Goal: Information Seeking & Learning: Learn about a topic

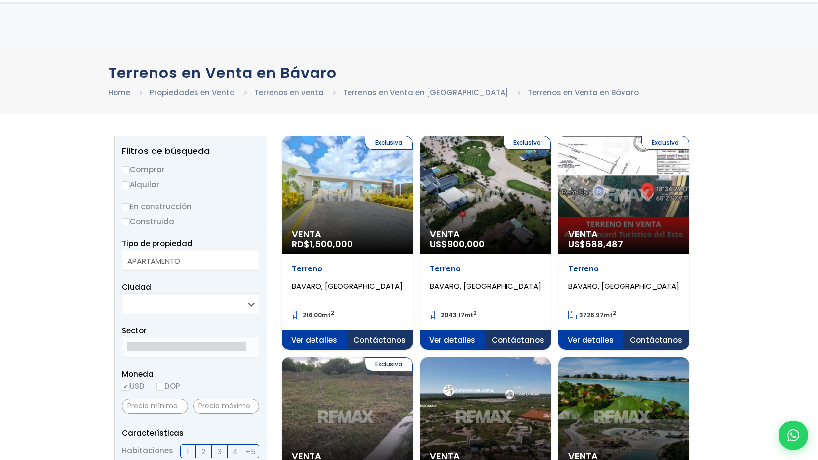
select select
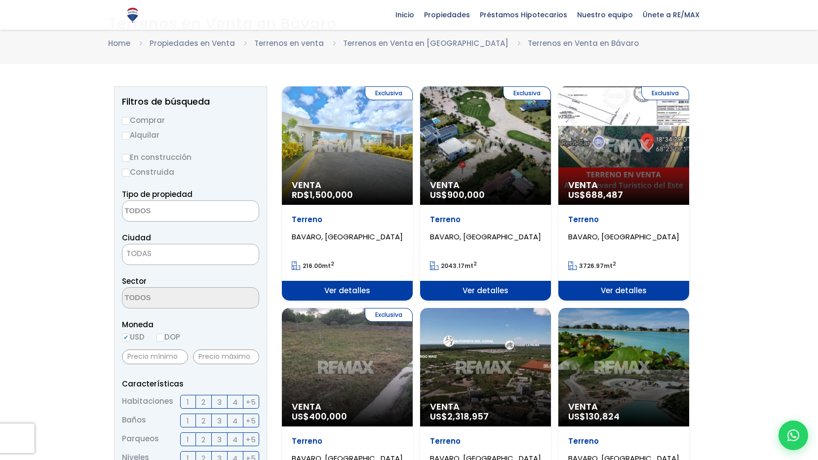
scroll to position [49, 0]
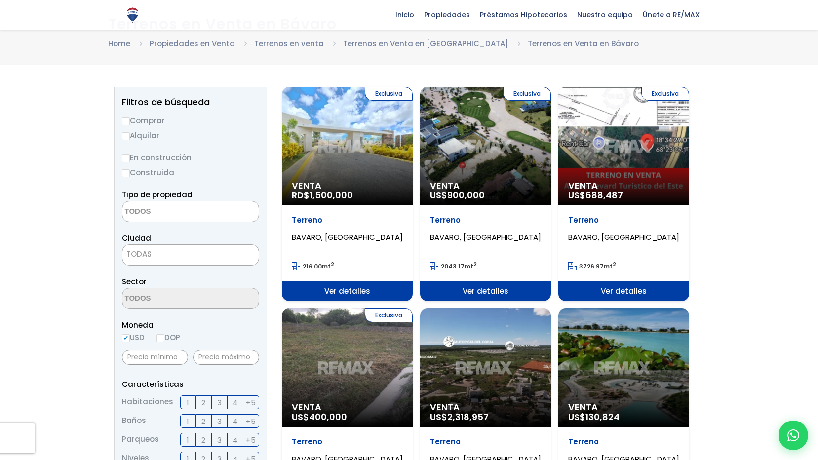
drag, startPoint x: 329, startPoint y: 186, endPoint x: 323, endPoint y: 190, distance: 7.5
click at [329, 186] on span "Venta" at bounding box center [347, 186] width 111 height 10
click at [347, 173] on div "Exclusiva Venta RD$ 1,500,000" at bounding box center [347, 146] width 131 height 119
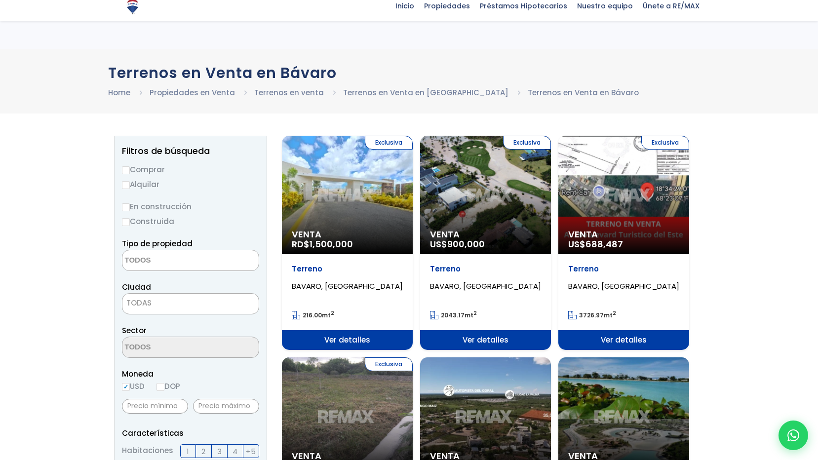
select select
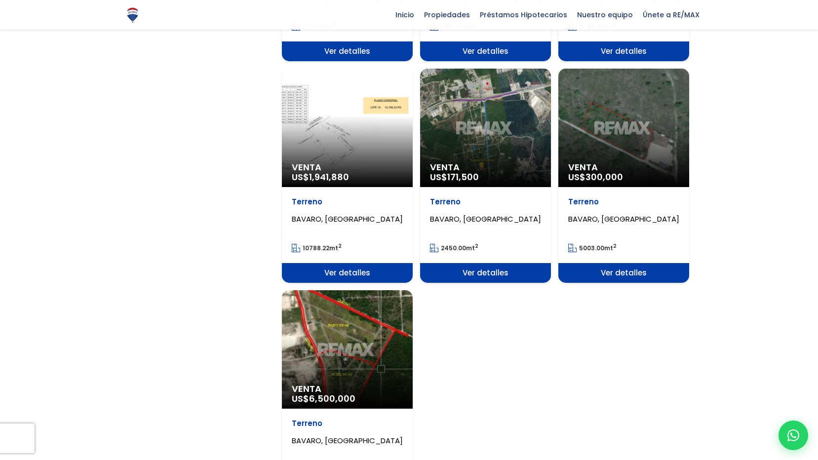
scroll to position [1185, 0]
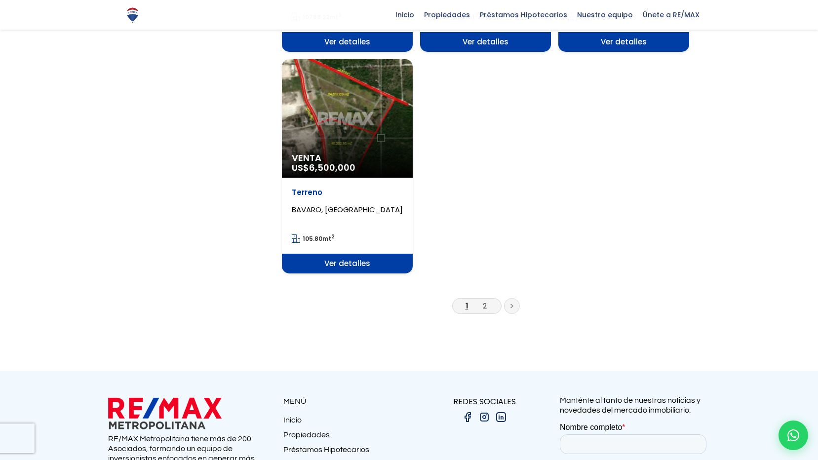
drag, startPoint x: 487, startPoint y: 305, endPoint x: 487, endPoint y: 296, distance: 8.4
click at [487, 305] on li "2" at bounding box center [485, 306] width 16 height 12
click at [485, 304] on link "2" at bounding box center [485, 306] width 4 height 10
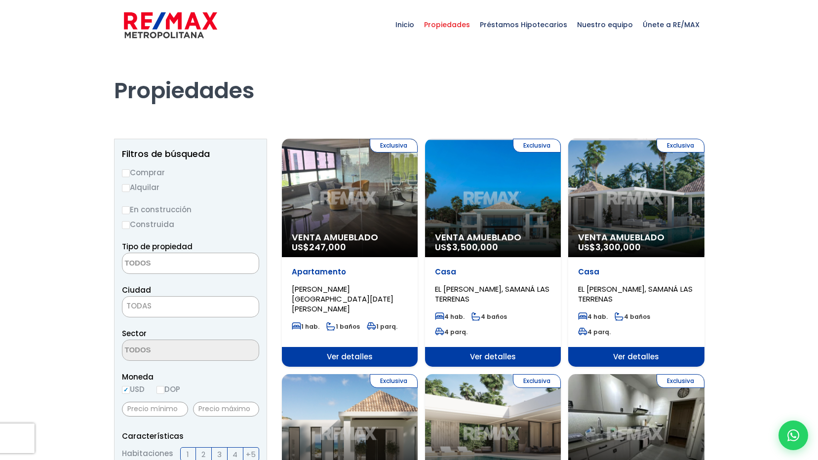
select select
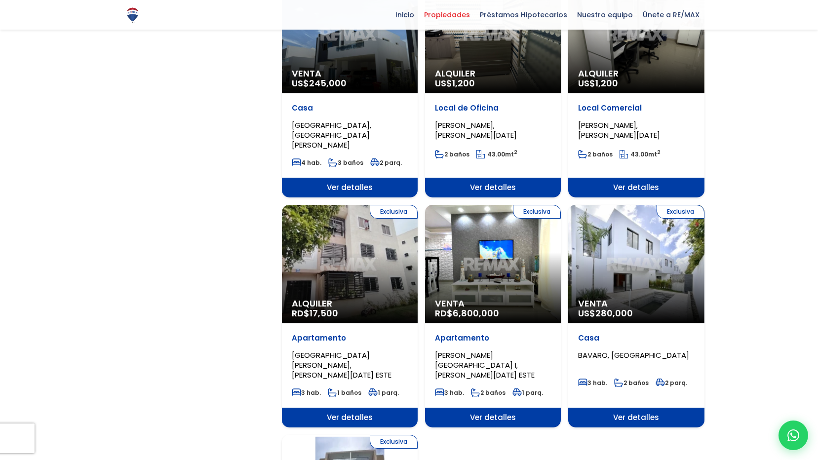
scroll to position [889, 0]
